Goal: Task Accomplishment & Management: Manage account settings

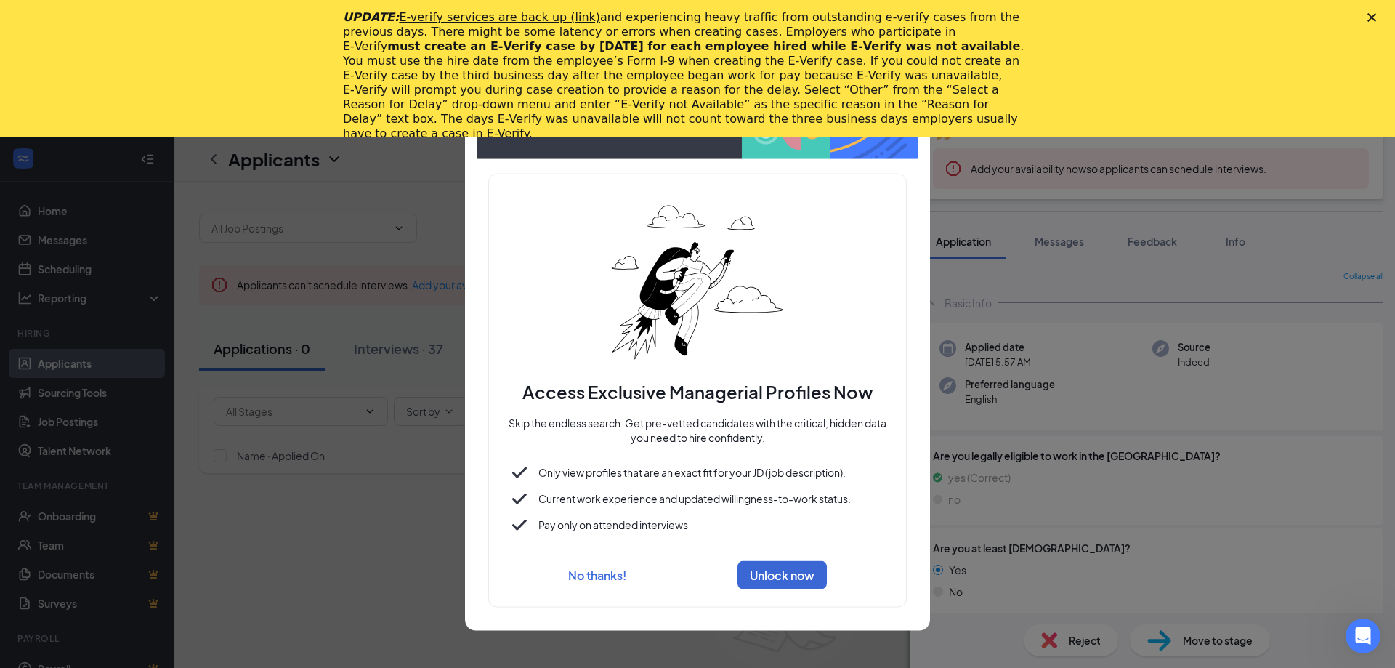
click at [1367, 14] on div "UPDATE: E-verify services are back up (link) and experiencing heavy traffic fro…" at bounding box center [697, 76] width 1395 height 140
click at [1373, 18] on polygon "Close" at bounding box center [1371, 17] width 9 height 9
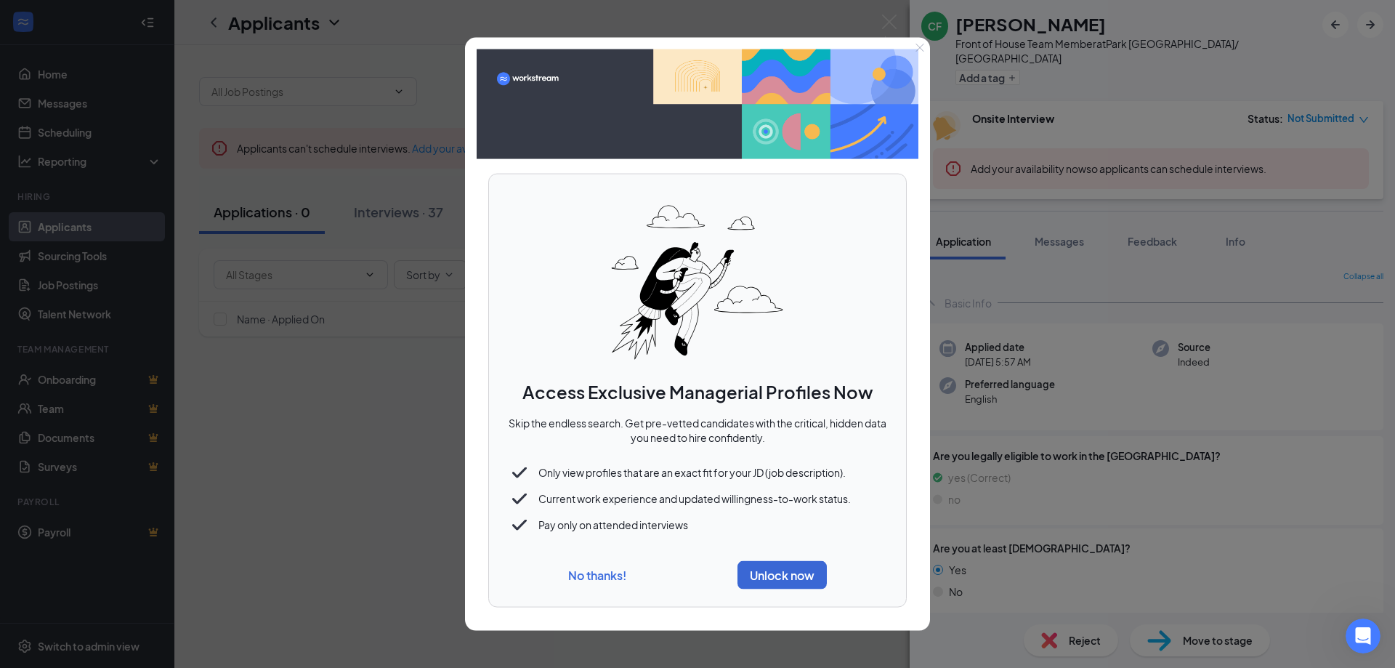
click at [596, 575] on button "No thanks!" at bounding box center [597, 574] width 58 height 15
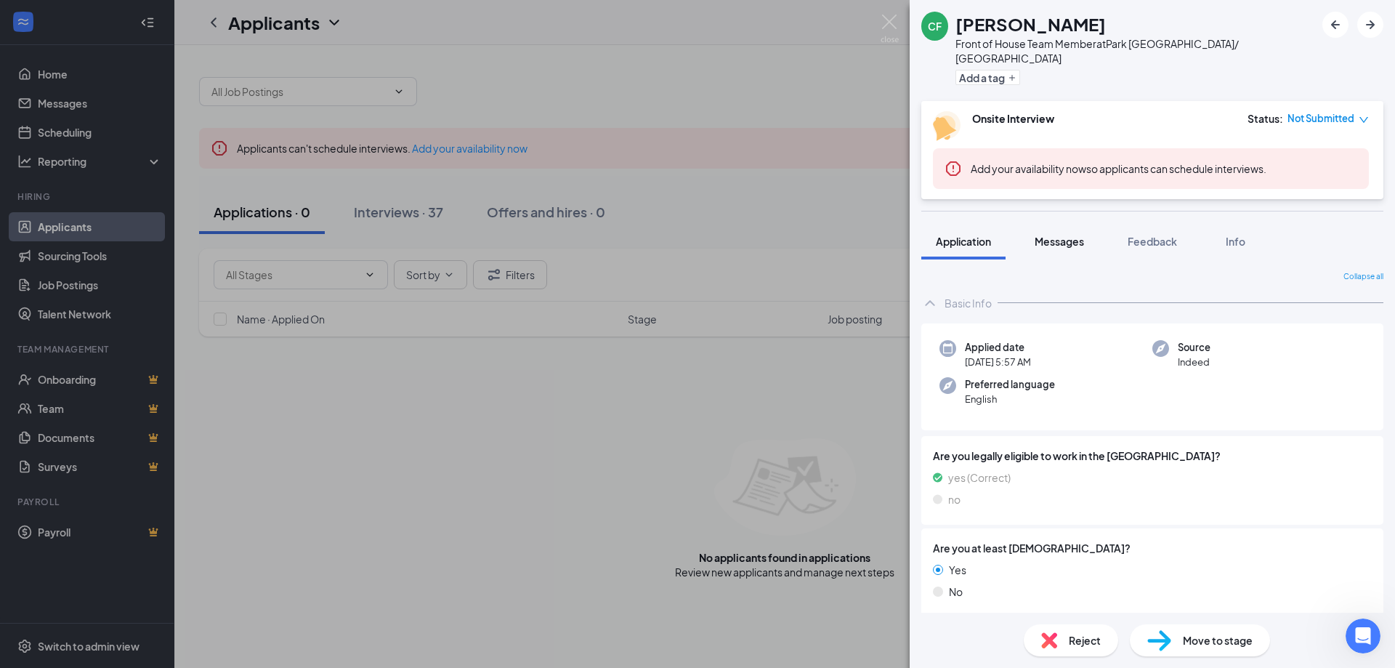
click at [1051, 235] on span "Messages" at bounding box center [1059, 241] width 49 height 13
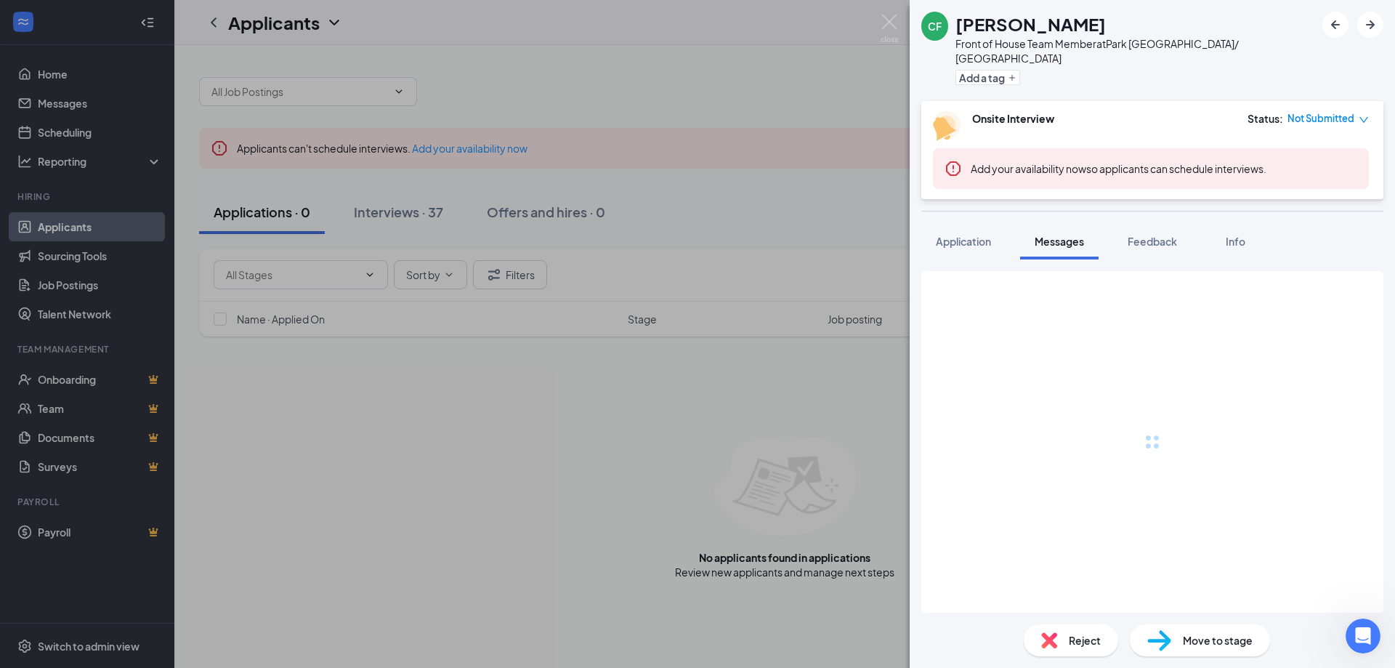
click at [1058, 235] on span "Messages" at bounding box center [1059, 241] width 49 height 13
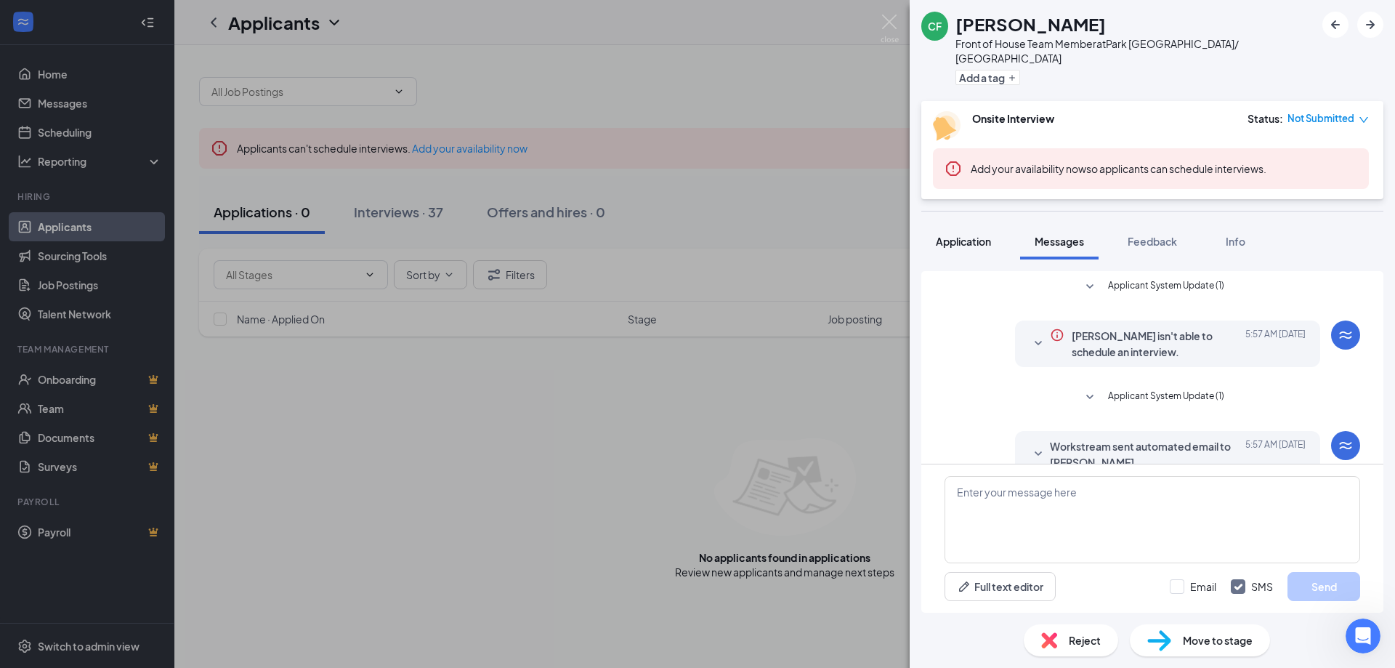
drag, startPoint x: 952, startPoint y: 226, endPoint x: 1079, endPoint y: 255, distance: 130.4
click at [952, 235] on span "Application" at bounding box center [963, 241] width 55 height 13
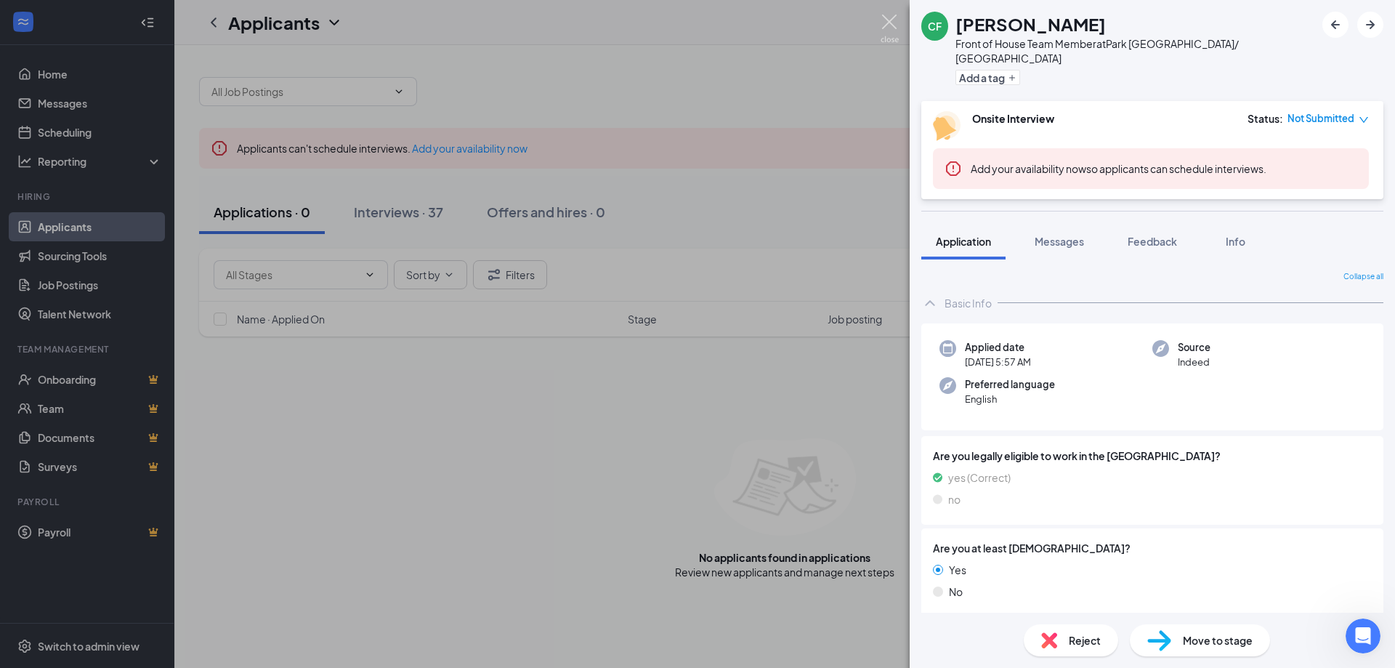
click at [892, 15] on img at bounding box center [890, 29] width 18 height 28
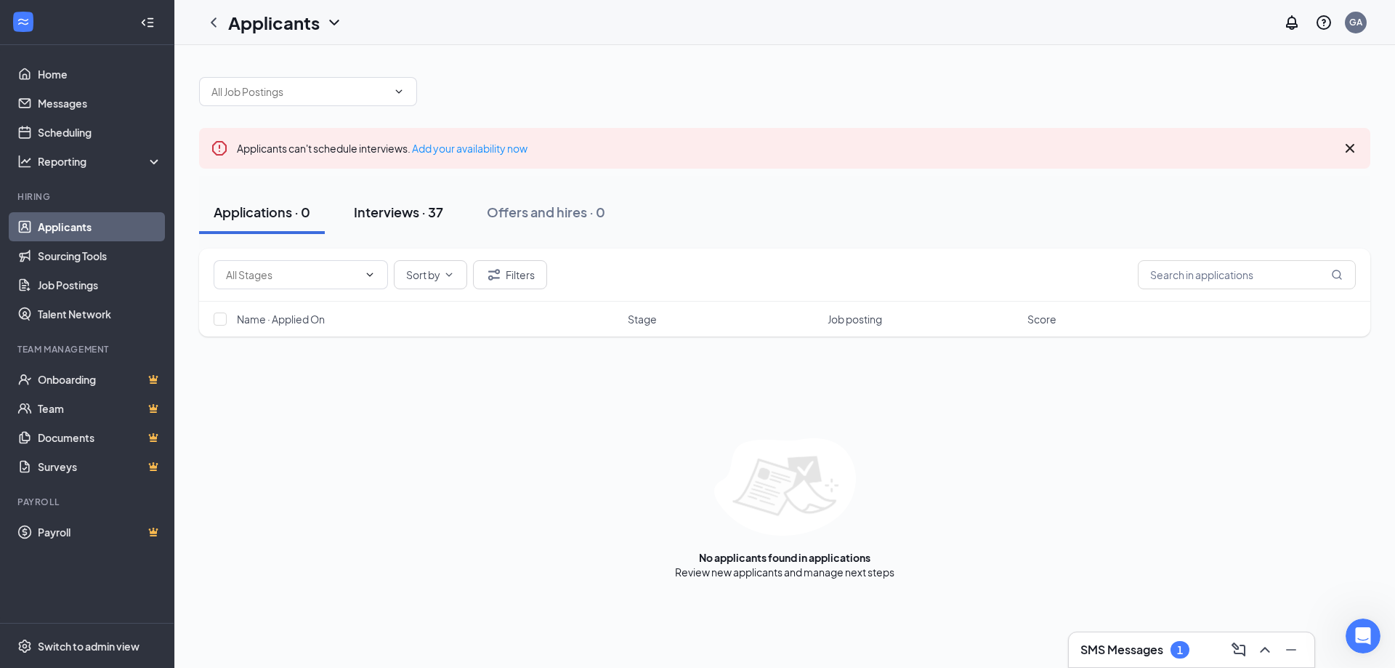
click at [376, 201] on button "Interviews · 37" at bounding box center [398, 212] width 118 height 44
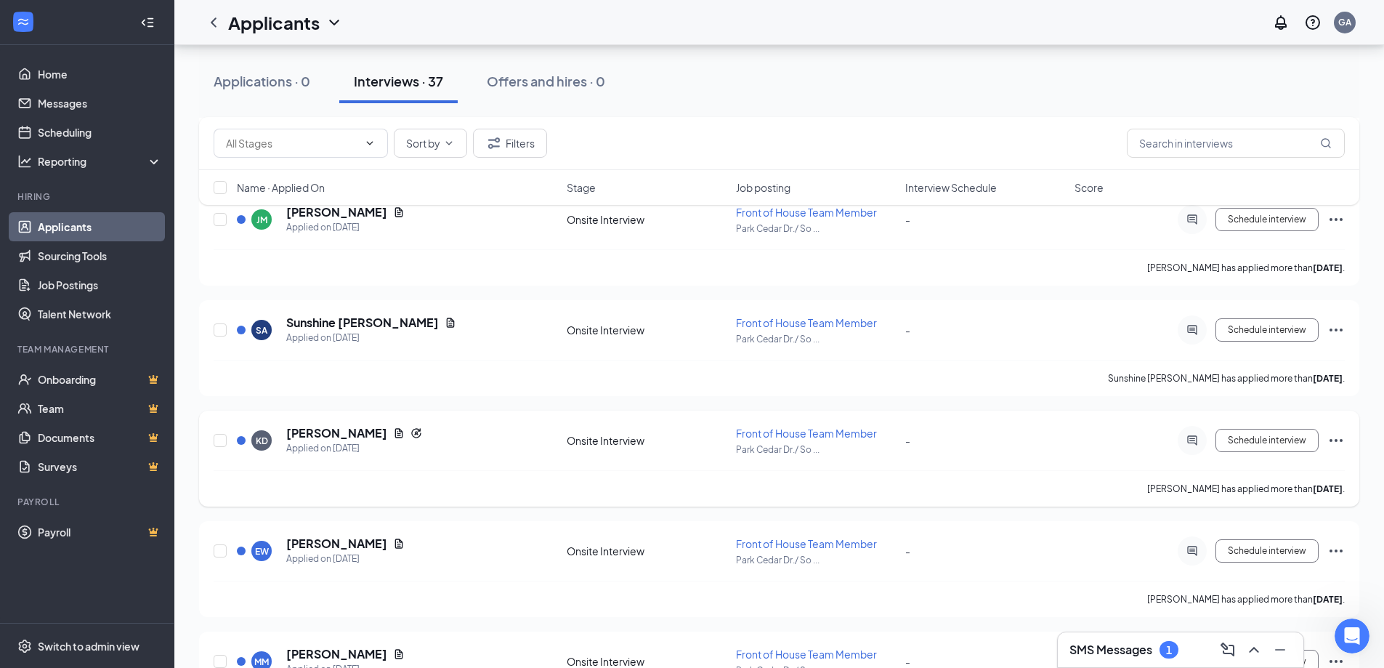
scroll to position [436, 0]
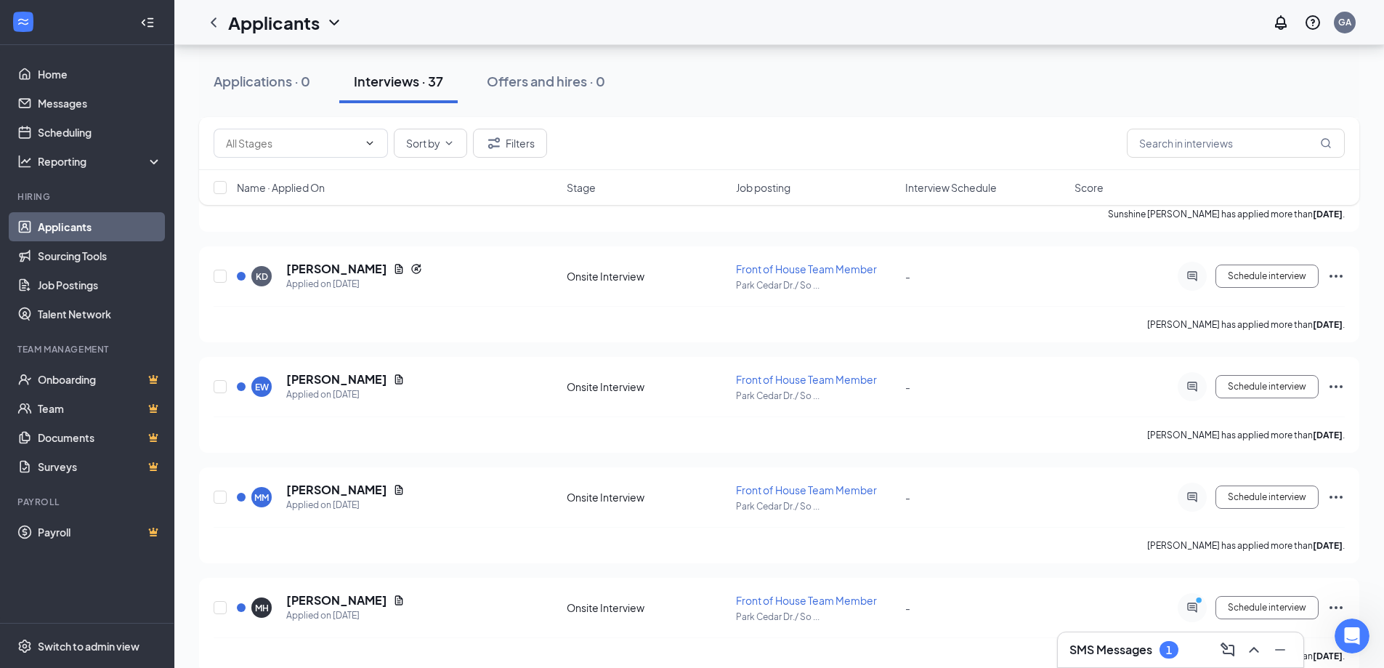
click at [1141, 649] on h3 "SMS Messages" at bounding box center [1111, 650] width 83 height 16
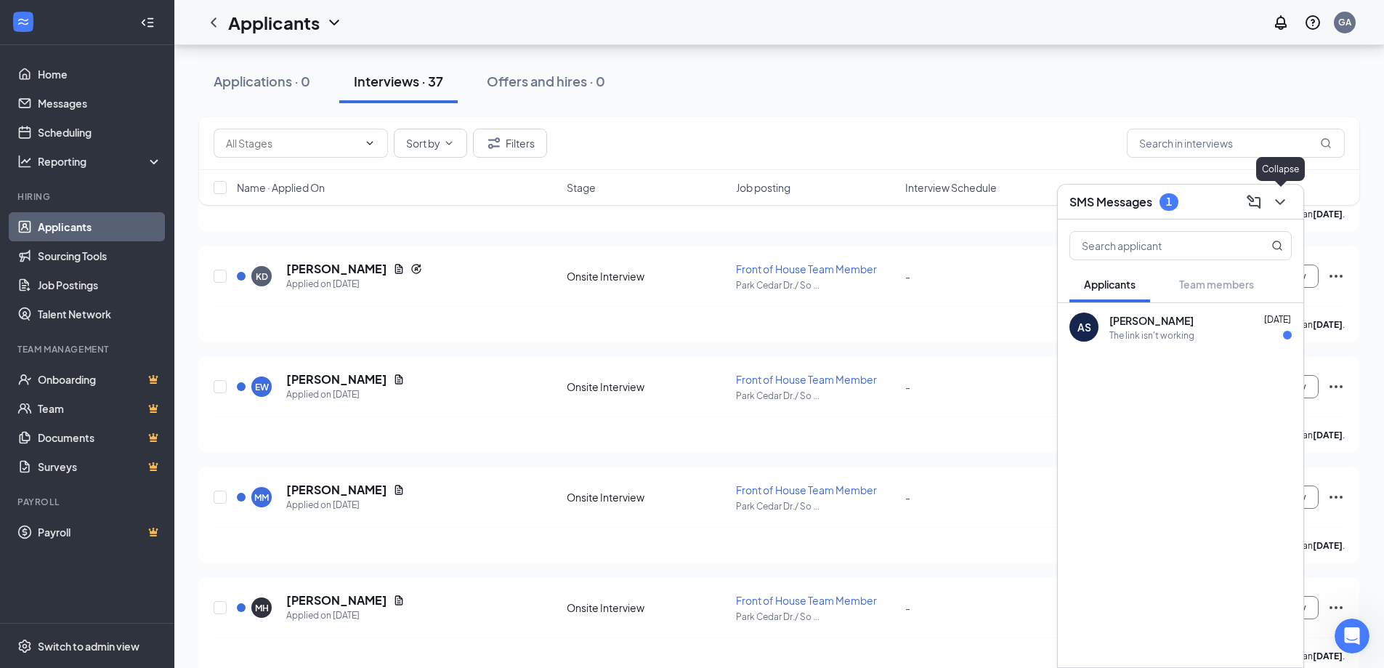
click at [1280, 195] on icon "ChevronDown" at bounding box center [1280, 201] width 17 height 17
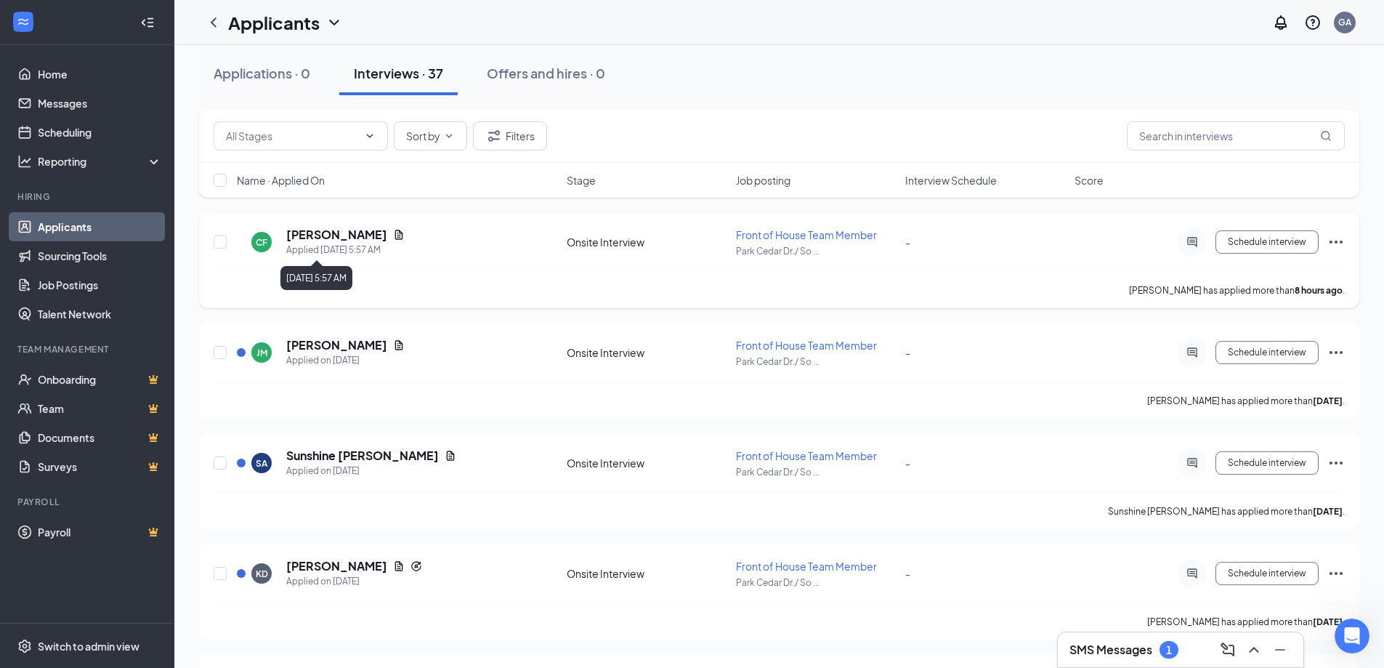
scroll to position [0, 0]
